Goal: Information Seeking & Learning: Learn about a topic

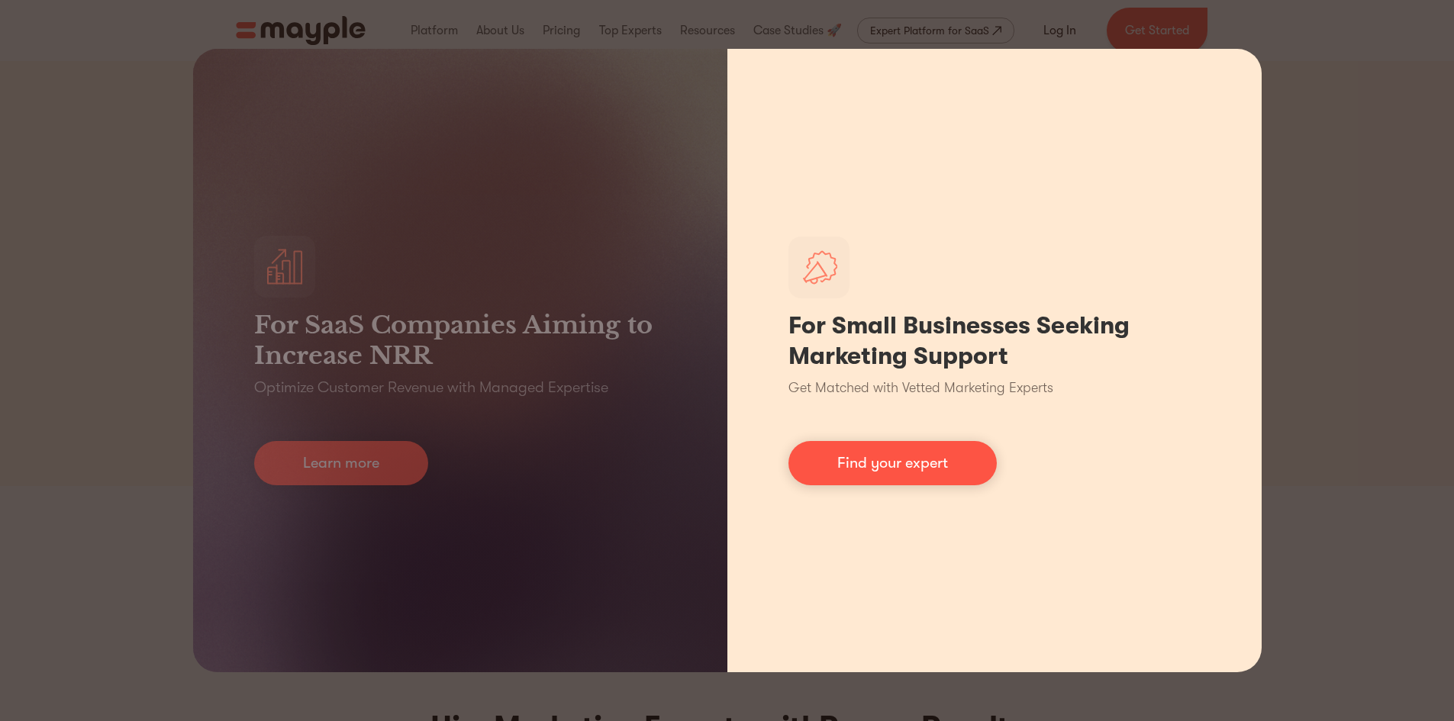
click at [1231, 166] on div "For Small Businesses Seeking Marketing Support Get Matched with Vetted Marketin…" at bounding box center [995, 361] width 534 height 624
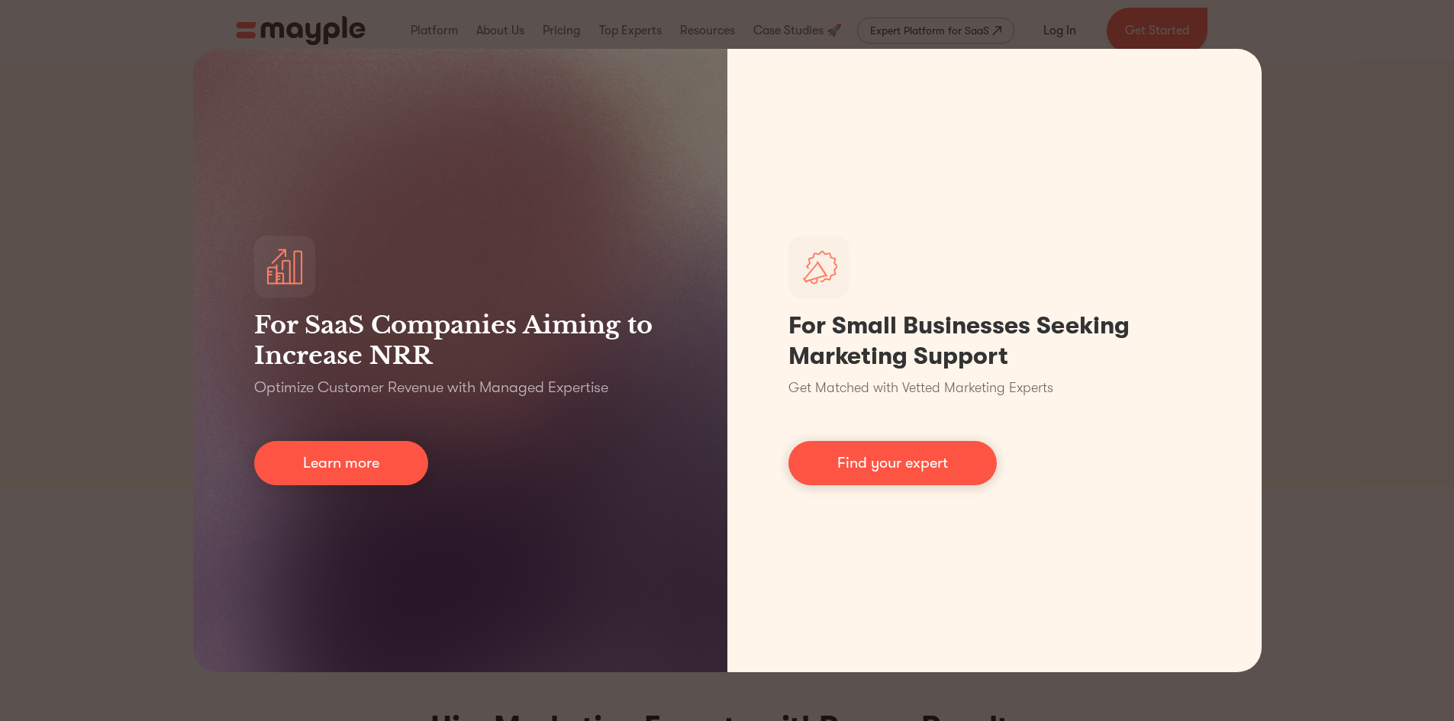
click at [1338, 134] on div "For SaaS Companies Aiming to Increase NRR Optimize Customer Revenue with Manage…" at bounding box center [727, 360] width 1454 height 721
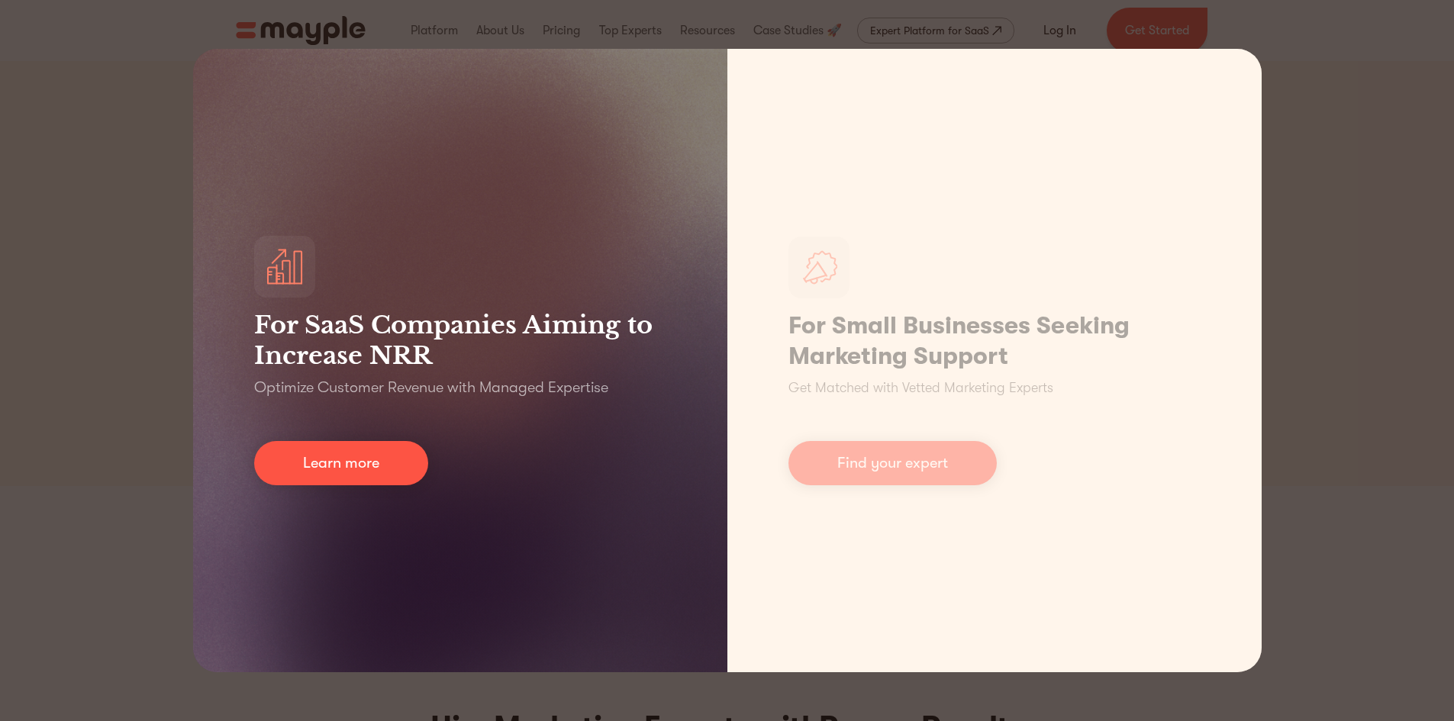
click at [351, 170] on div "For SaaS Companies Aiming to Increase NRR Optimize Customer Revenue with Manage…" at bounding box center [460, 361] width 534 height 624
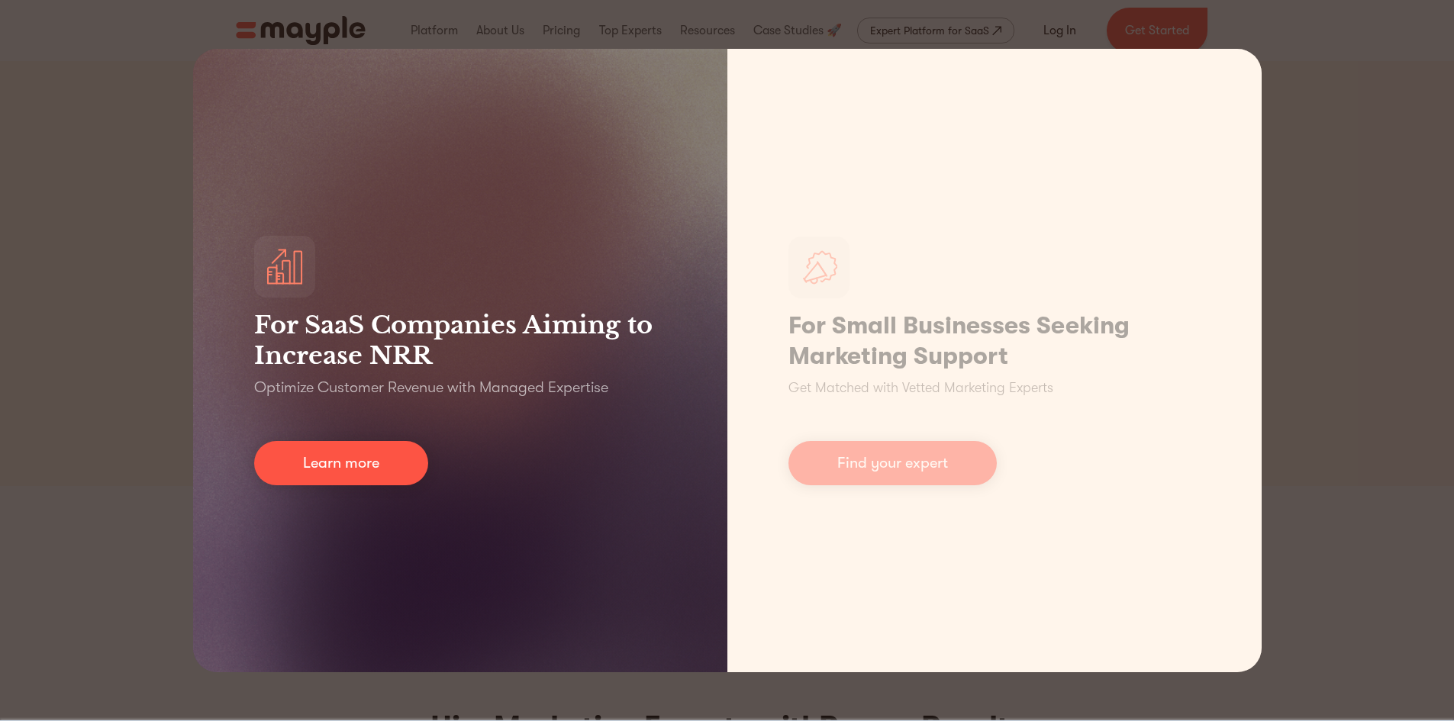
click at [366, 492] on div "For SaaS Companies Aiming to Increase NRR Optimize Customer Revenue with Manage…" at bounding box center [460, 361] width 534 height 624
click at [358, 445] on link "Learn more" at bounding box center [341, 463] width 174 height 44
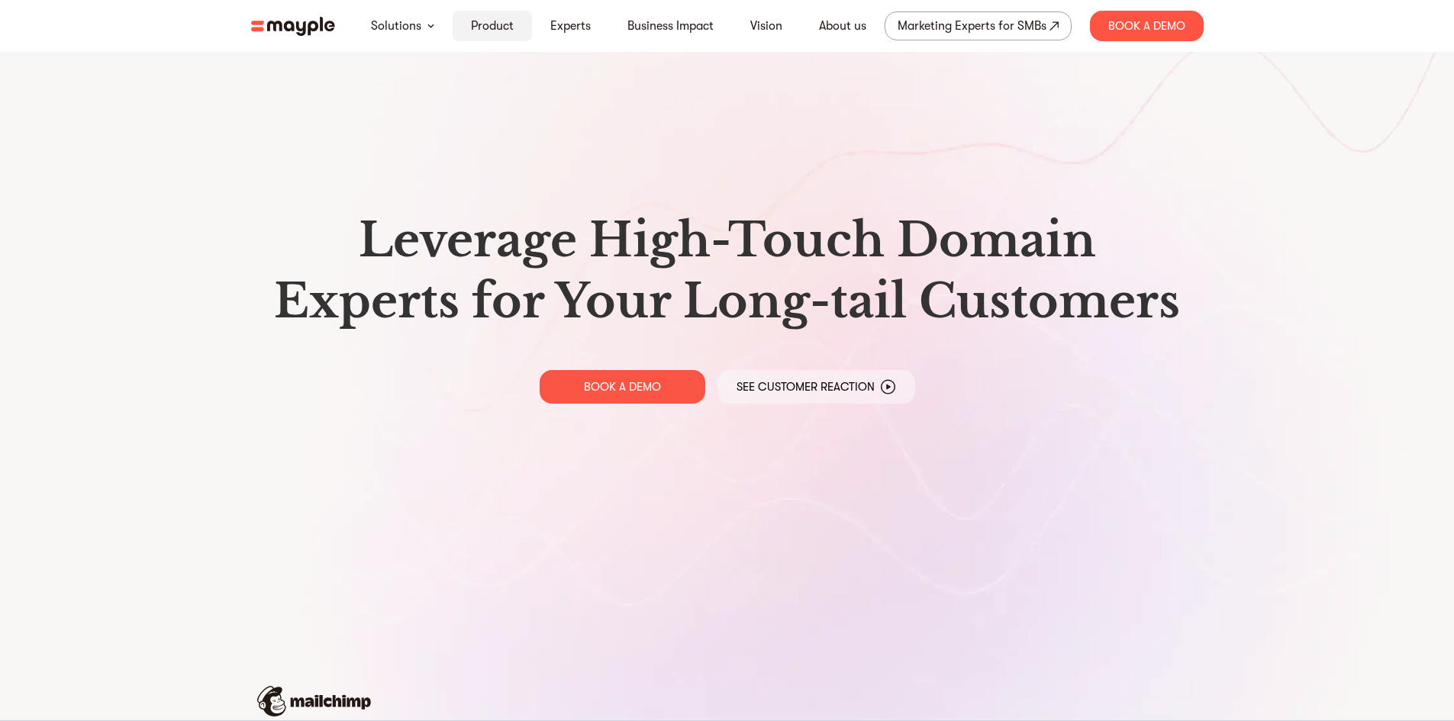
click at [491, 19] on link "Product" at bounding box center [492, 26] width 43 height 18
